Goal: Navigation & Orientation: Find specific page/section

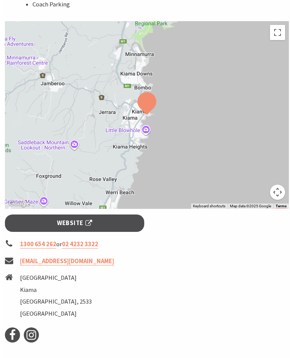
scroll to position [502, 0]
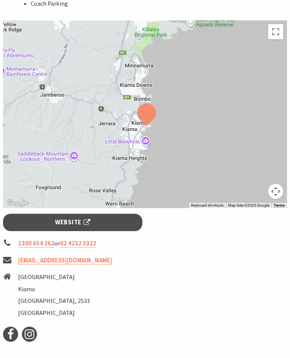
click at [69, 215] on link "Website" at bounding box center [72, 223] width 139 height 18
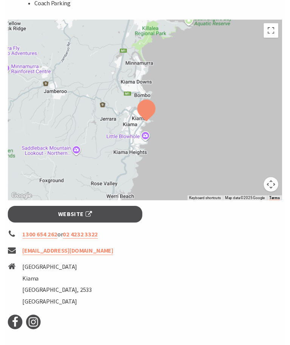
scroll to position [490, 0]
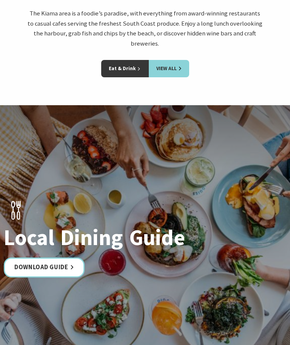
scroll to position [1244, 0]
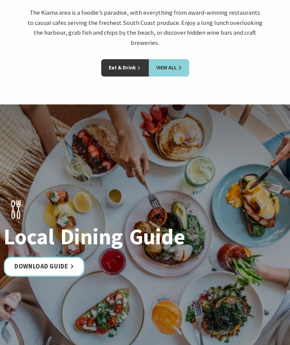
click at [123, 59] on link "Eat & Drink" at bounding box center [125, 67] width 48 height 17
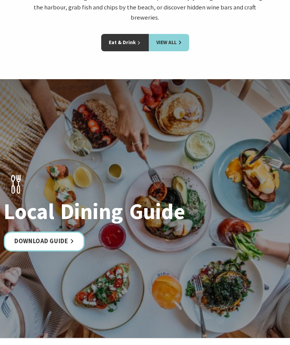
scroll to position [1269, 0]
